Goal: Task Accomplishment & Management: Manage account settings

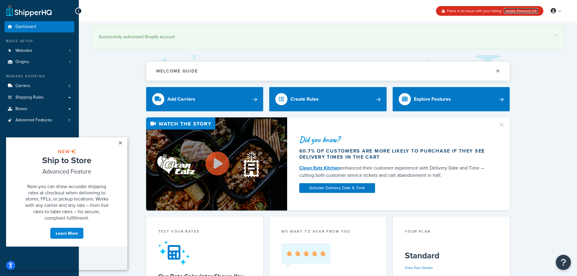
click at [520, 12] on link "Update Payment Info" at bounding box center [521, 10] width 34 height 5
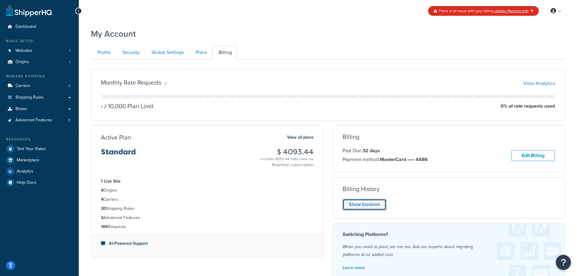
click at [380, 204] on link "Show Invoices" at bounding box center [365, 204] width 44 height 11
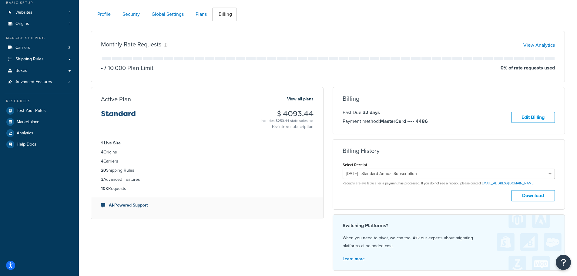
scroll to position [40, 0]
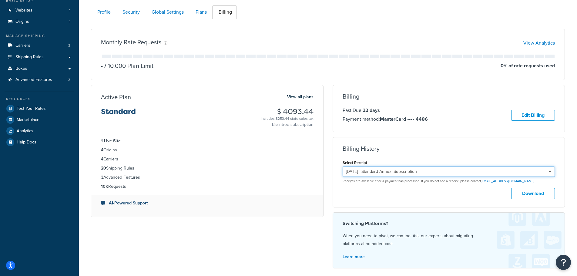
click at [396, 171] on select "August 30, 2024 - Standard Annual Subscription" at bounding box center [449, 171] width 213 height 10
click at [394, 189] on div "Download" at bounding box center [449, 193] width 213 height 11
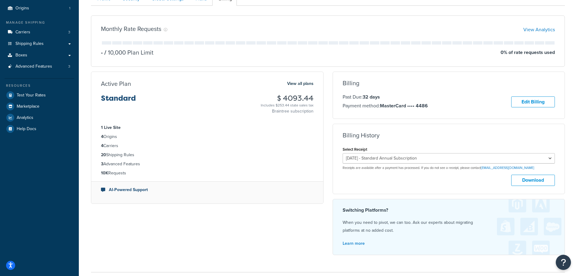
scroll to position [51, 0]
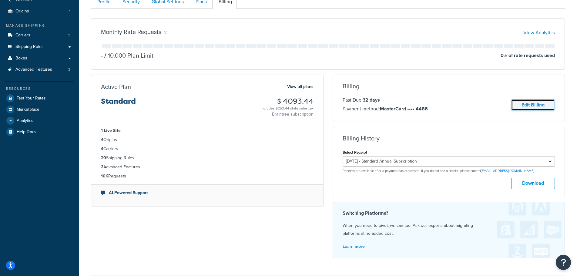
click at [528, 110] on link "Edit Billing" at bounding box center [533, 104] width 44 height 11
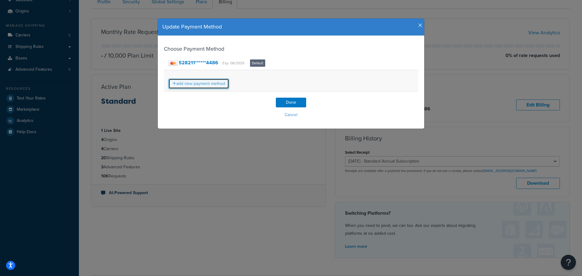
click at [211, 83] on link "add new payment method" at bounding box center [198, 84] width 61 height 10
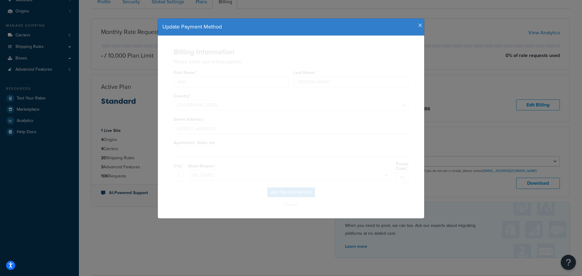
select select "TX"
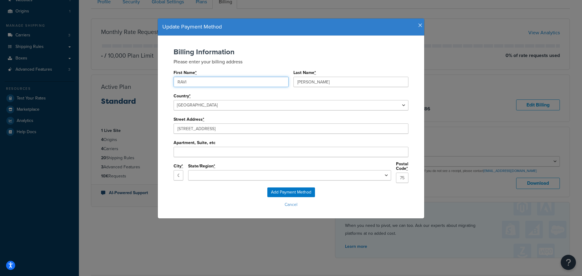
click at [188, 81] on input "RAVI" at bounding box center [230, 82] width 115 height 10
click at [183, 79] on input "RAVI" at bounding box center [230, 82] width 115 height 10
click at [184, 79] on input "RAVI" at bounding box center [230, 82] width 115 height 10
type input "dashiel"
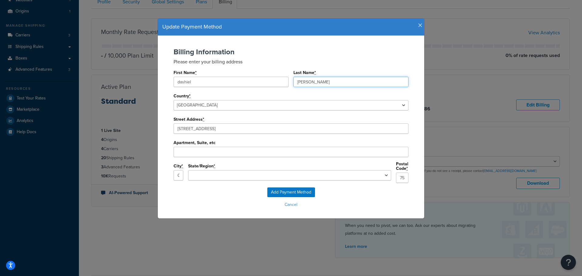
type input "wilson"
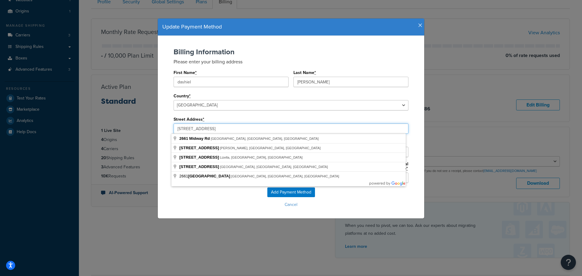
drag, startPoint x: 210, startPoint y: 127, endPoint x: 142, endPoint y: 106, distance: 70.9
click at [137, 120] on div "Update Payment Method Billing Information Please enter your billing address Fir…" at bounding box center [291, 138] width 582 height 276
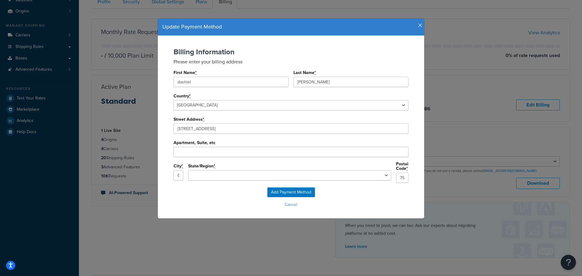
type input "3165 Corinth Ave"
type input "Los Angeles"
select select "CA"
type input "90066"
click at [282, 188] on input "Add Payment Method" at bounding box center [291, 192] width 48 height 10
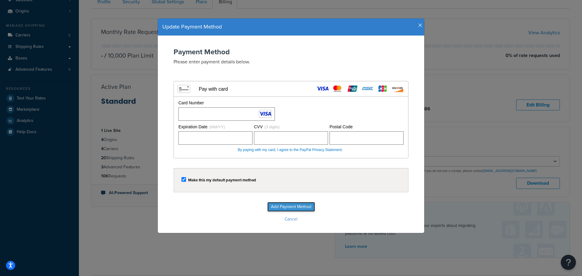
click at [285, 207] on input "Add Payment Method" at bounding box center [291, 207] width 48 height 10
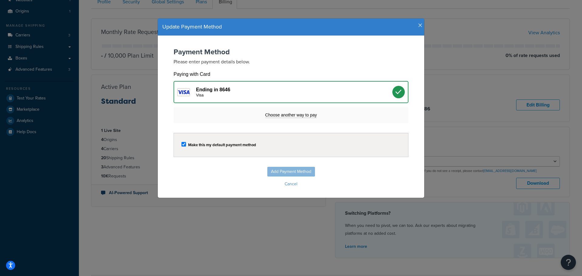
click at [319, 87] on div "Ending in 8646 Visa" at bounding box center [294, 92] width 196 height 11
click at [418, 27] on icon "button" at bounding box center [420, 25] width 4 height 5
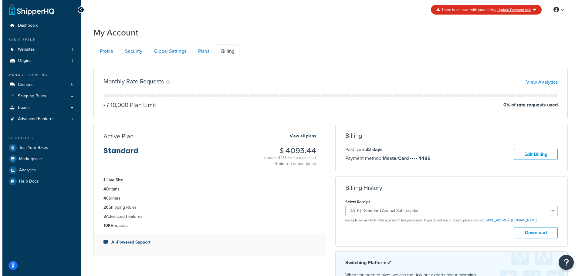
scroll to position [0, 0]
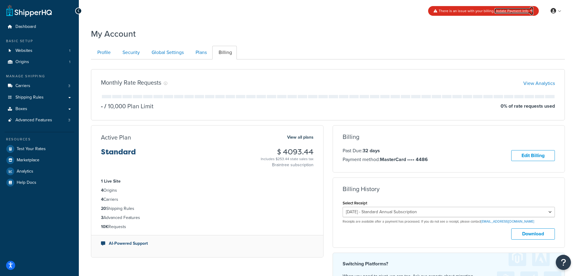
click at [517, 10] on link "Update Payment Info" at bounding box center [514, 10] width 39 height 5
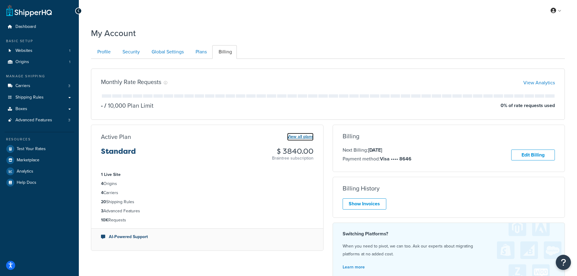
click at [300, 135] on link "View all plans" at bounding box center [300, 137] width 26 height 8
